Goal: Check status: Check status

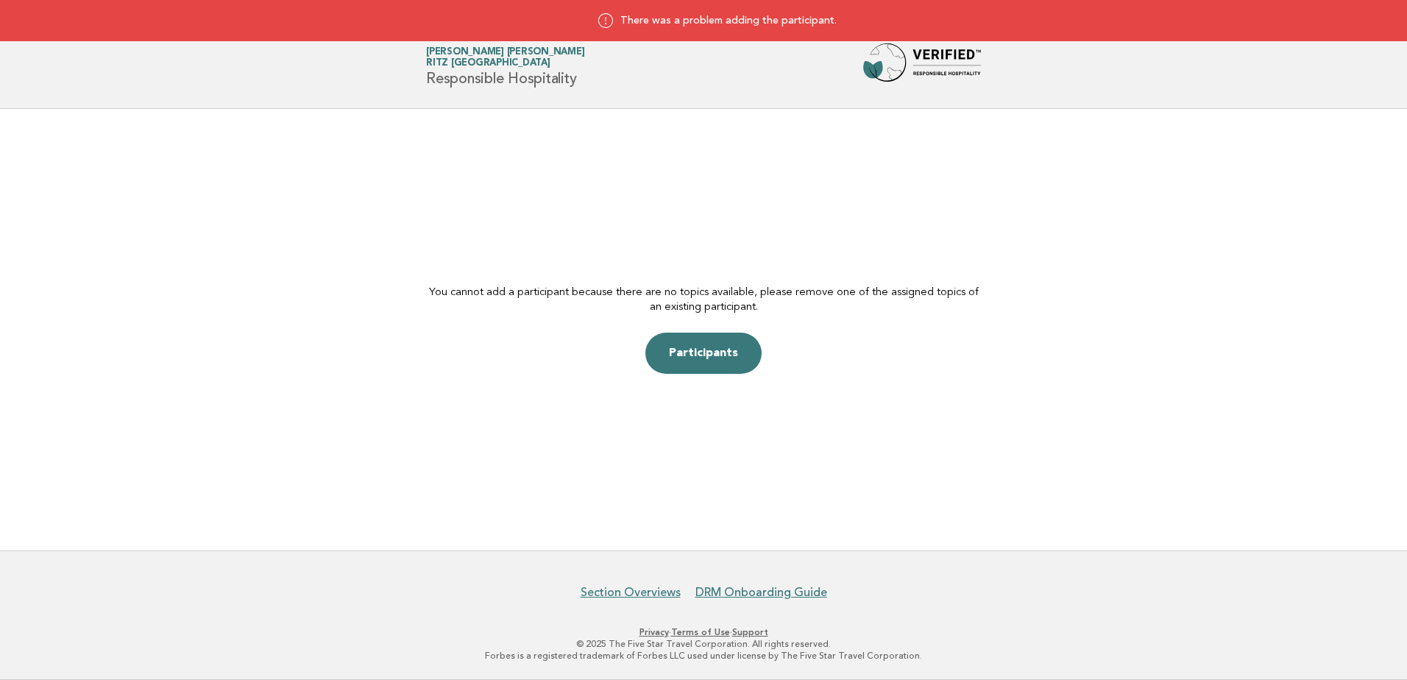
click at [484, 90] on div "Forbes Travel Guide Alizee Mahevas Ritz Paris Responsible Hospitality" at bounding box center [704, 66] width 596 height 47
click at [486, 69] on h1 "Forbes Travel Guide Alizee Mahevas Ritz Paris Responsible Hospitality" at bounding box center [505, 67] width 158 height 38
click at [894, 66] on img at bounding box center [922, 66] width 118 height 47
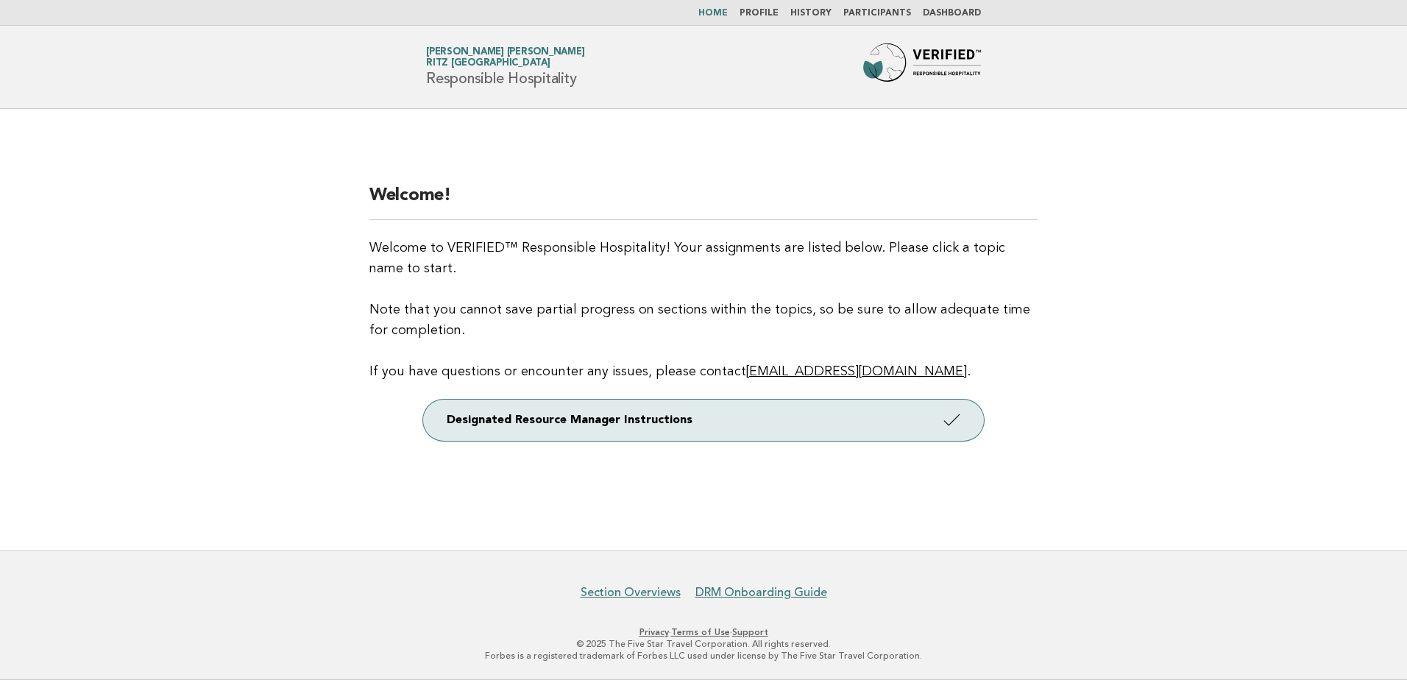
click at [944, 7] on nav "Home Profile History Participants Dashboard" at bounding box center [703, 13] width 1407 height 26
click at [951, 14] on link "Dashboard" at bounding box center [952, 13] width 58 height 9
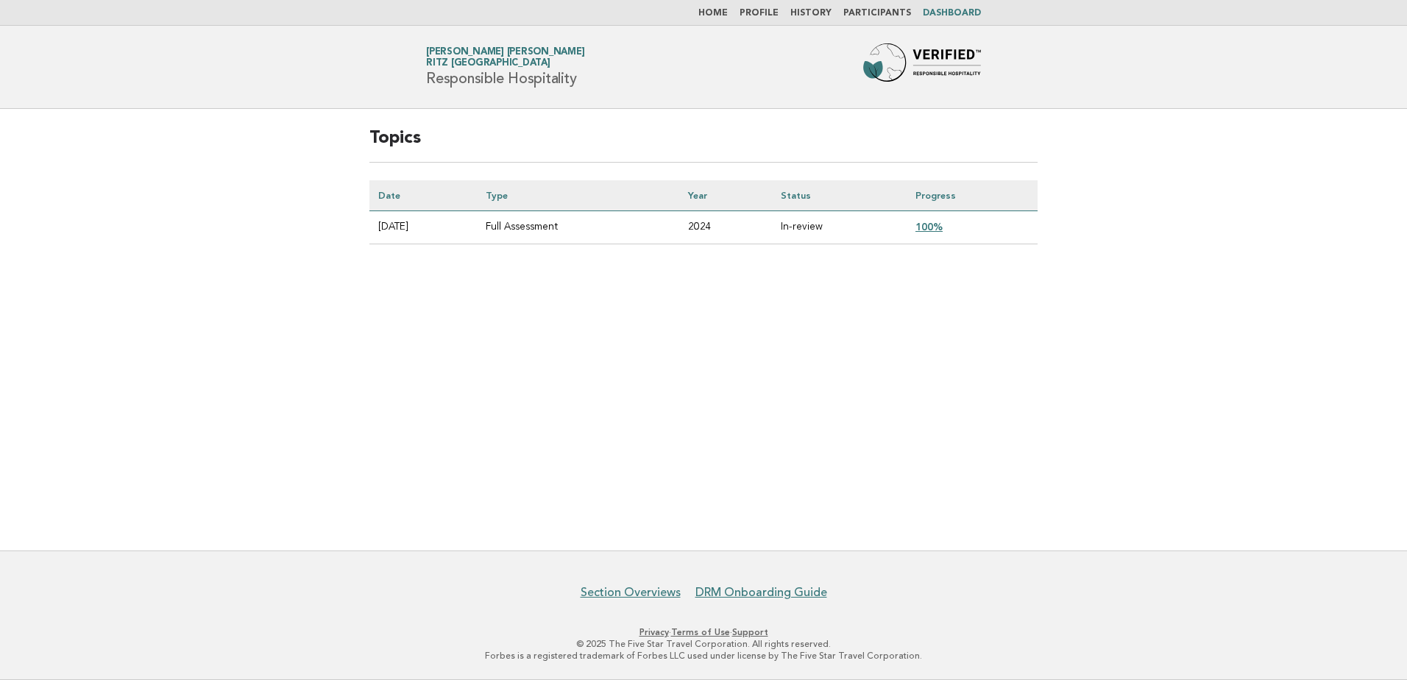
click at [942, 227] on link "100%" at bounding box center [929, 227] width 27 height 12
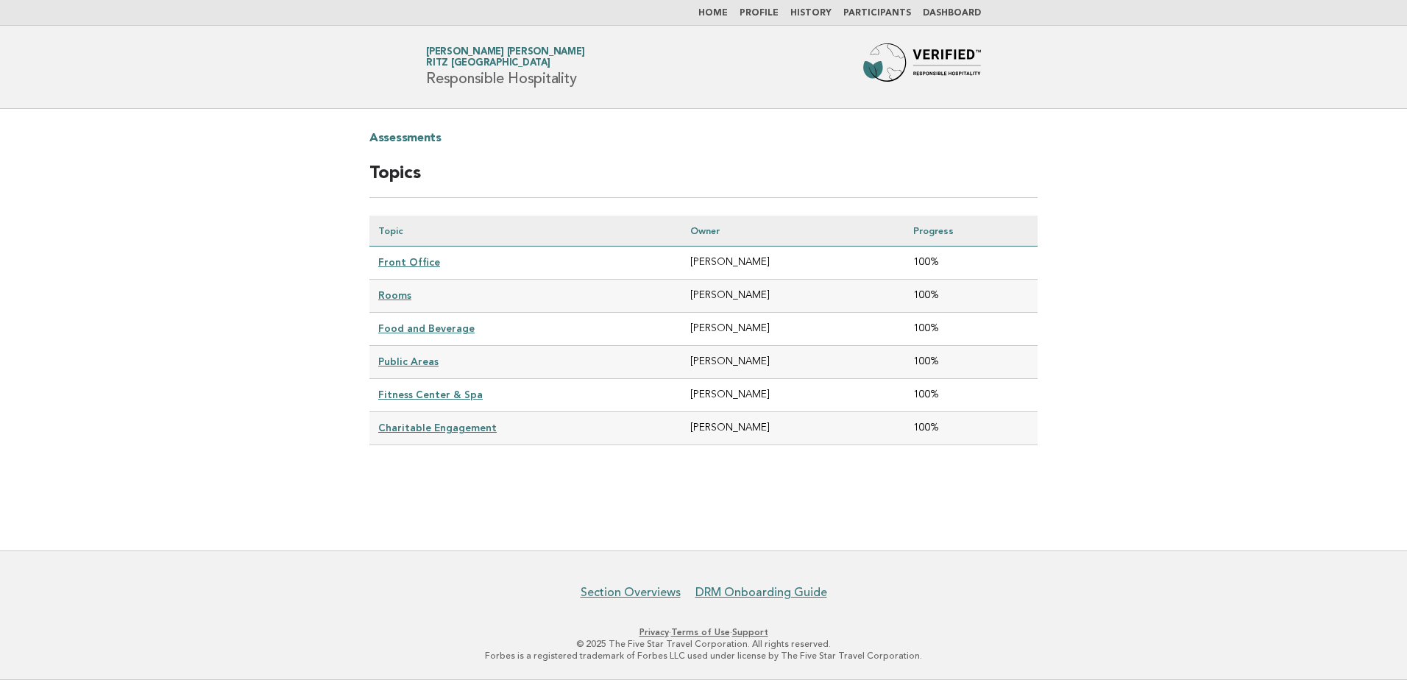
click at [724, 12] on link "Home" at bounding box center [712, 13] width 29 height 9
